Goal: Check status: Check status

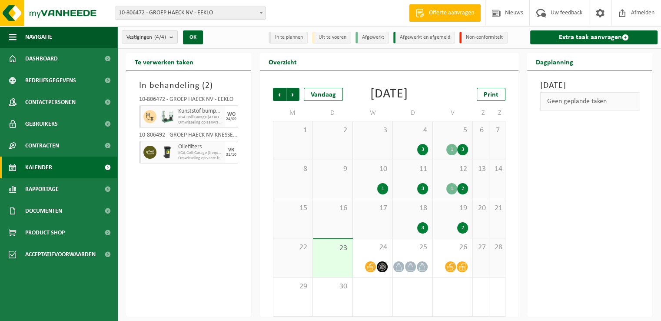
click at [17, 166] on link "Kalender" at bounding box center [58, 167] width 117 height 22
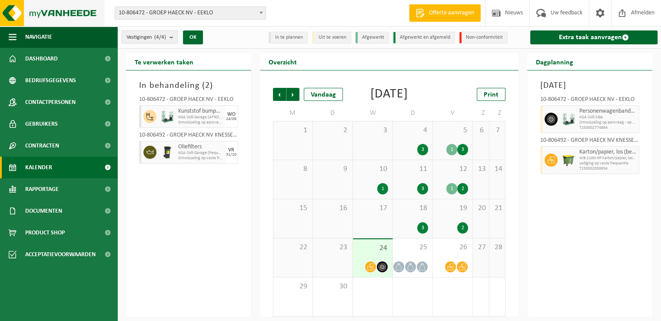
click at [50, 17] on img at bounding box center [52, 13] width 104 height 26
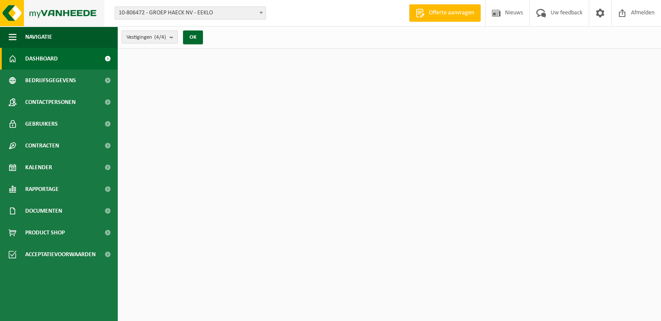
click at [66, 13] on img at bounding box center [52, 13] width 104 height 26
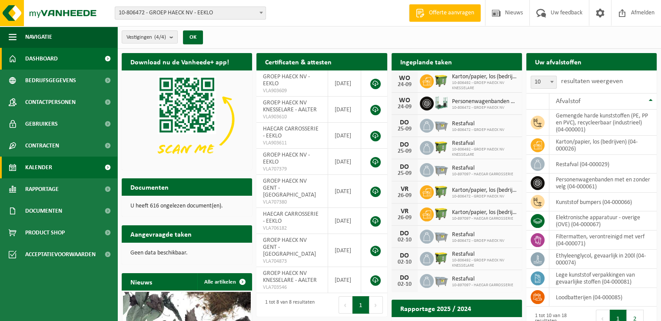
click at [54, 168] on link "Kalender" at bounding box center [58, 167] width 117 height 22
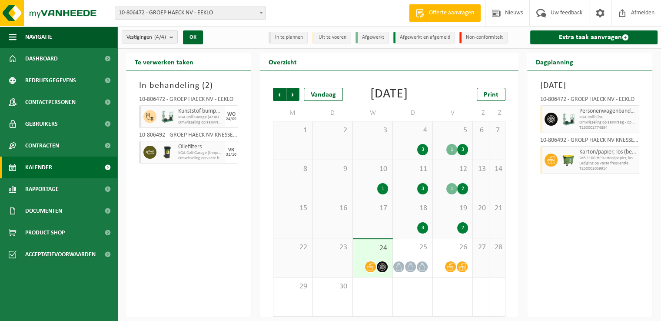
click at [202, 220] on div "In behandeling ( 2 ) 10-806472 - GROEP HAECK NV - EEKLO Kunststof bumpers KGA C…" at bounding box center [188, 193] width 125 height 246
click at [293, 94] on span "Volgende" at bounding box center [292, 94] width 13 height 13
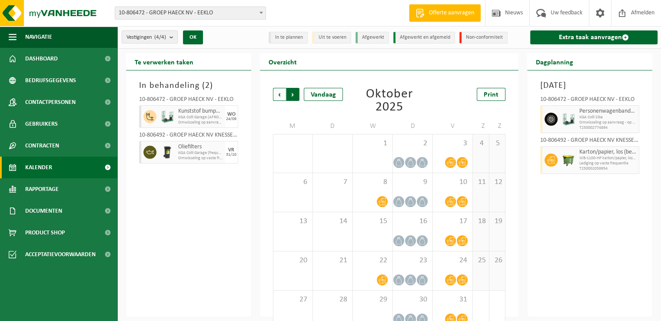
click at [281, 96] on span "Vorige" at bounding box center [279, 94] width 13 height 13
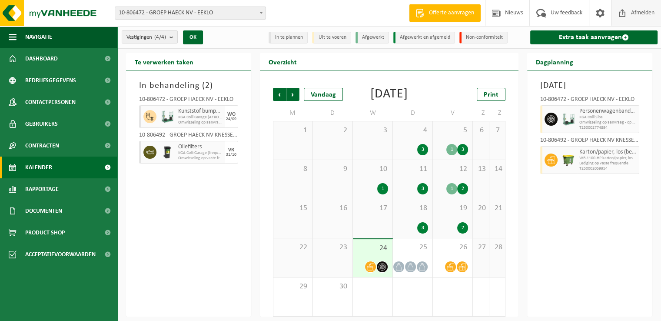
click at [635, 10] on span "Afmelden" at bounding box center [643, 13] width 28 height 26
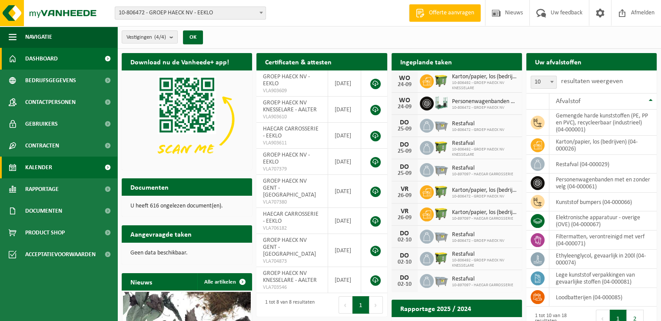
click at [43, 175] on span "Kalender" at bounding box center [38, 167] width 27 height 22
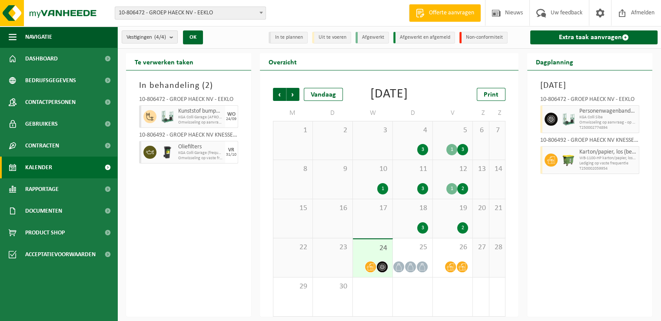
drag, startPoint x: 215, startPoint y: 214, endPoint x: 262, endPoint y: 212, distance: 47.4
click at [216, 214] on div "In behandeling ( 2 ) 10-806472 - GROEP HAECK NV - EEKLO Kunststof bumpers KGA C…" at bounding box center [188, 193] width 125 height 246
click at [196, 113] on span "Kunststof bumpers" at bounding box center [200, 111] width 45 height 7
click at [189, 159] on span "Omwisseling op vaste frequentie (incl. verwerking)" at bounding box center [194, 158] width 32 height 5
click at [269, 222] on div "Vorige Volgende Vandaag [DATE] Print M D W D V Z Z 1 2 3 4 3 5 1 3 6 7 8 9 10 1…" at bounding box center [390, 202] width 242 height 246
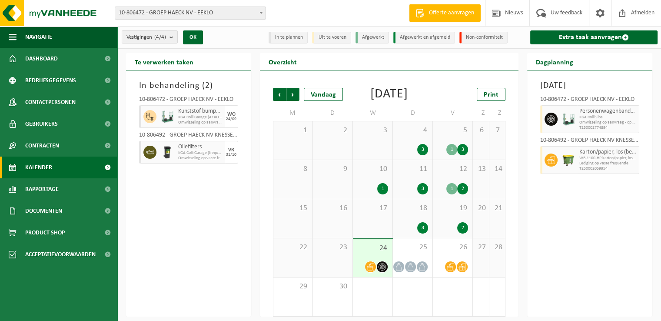
click at [268, 220] on div "Vorige Volgende Vandaag [DATE] Print M D W D V Z Z 1 2 3 4 3 5 1 3 6 7 8 9 10 1…" at bounding box center [389, 193] width 259 height 246
click at [210, 235] on div "In behandeling ( 2 ) 10-806472 - GROEP HAECK NV - EEKLO Kunststof bumpers KGA C…" at bounding box center [188, 193] width 125 height 246
